Goal: Check status: Check status

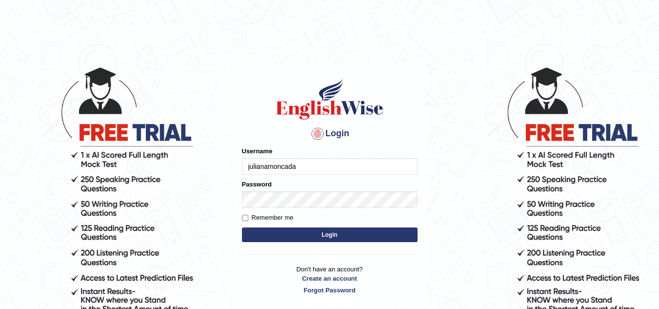
type input "julianamoncada"
click at [262, 233] on button "Login" at bounding box center [330, 234] width 176 height 15
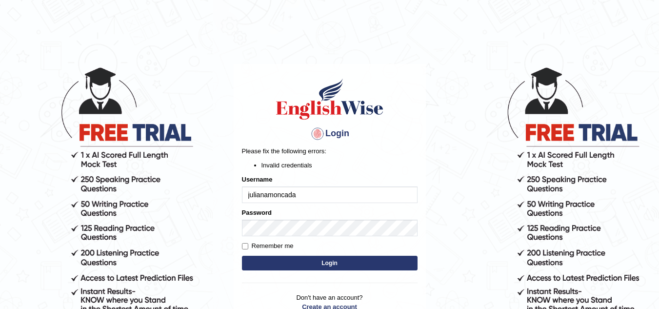
click at [274, 259] on button "Login" at bounding box center [330, 263] width 176 height 15
click at [274, 259] on div "Login Please fix the following errors: Invalid credentials Username julianamonc…" at bounding box center [330, 200] width 192 height 273
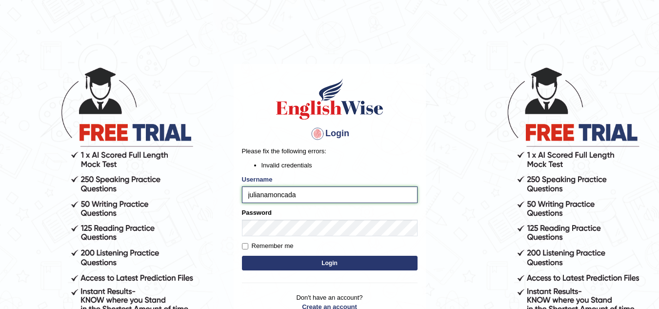
click at [403, 191] on input "julianamoncada" at bounding box center [330, 194] width 176 height 17
click at [414, 172] on form "Please fix the following errors: Invalid credentials Username julianamoncada Pa…" at bounding box center [330, 209] width 176 height 126
click at [310, 268] on button "Login" at bounding box center [330, 263] width 176 height 15
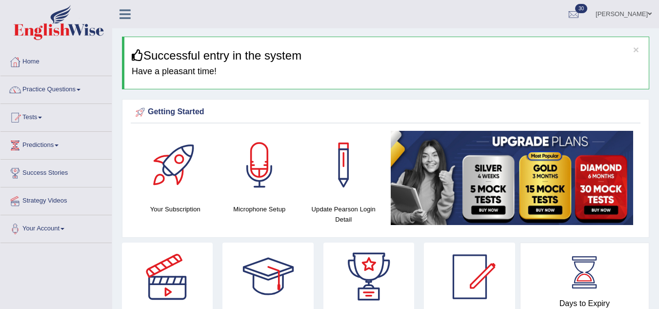
click at [30, 114] on link "Tests" at bounding box center [55, 116] width 111 height 24
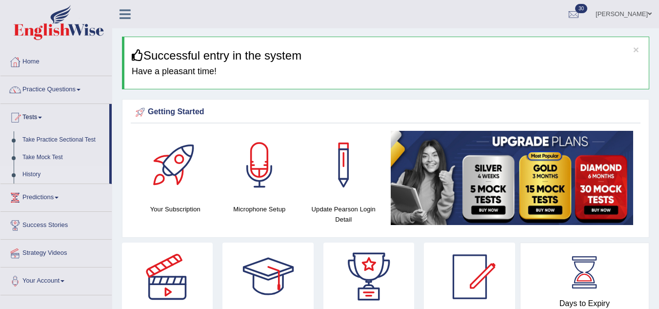
click at [27, 172] on link "History" at bounding box center [63, 175] width 91 height 18
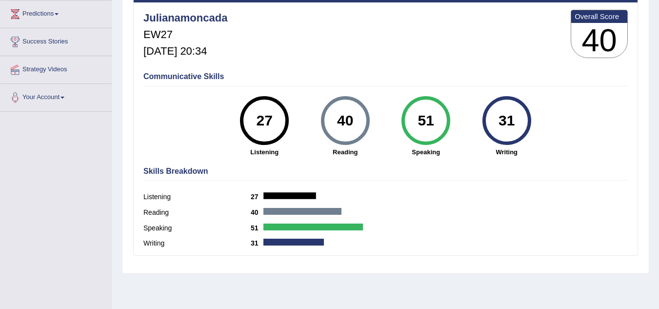
scroll to position [130, 0]
